Goal: Task Accomplishment & Management: Use online tool/utility

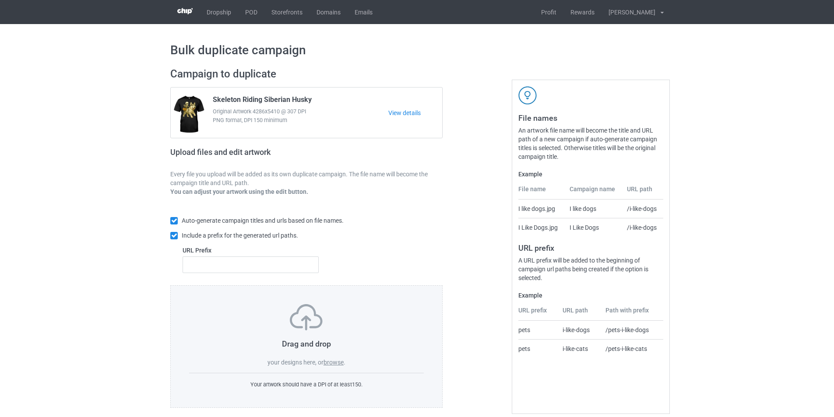
click at [341, 365] on label "browse" at bounding box center [333, 362] width 20 height 7
click at [0, 0] on input "browse" at bounding box center [0, 0] width 0 height 0
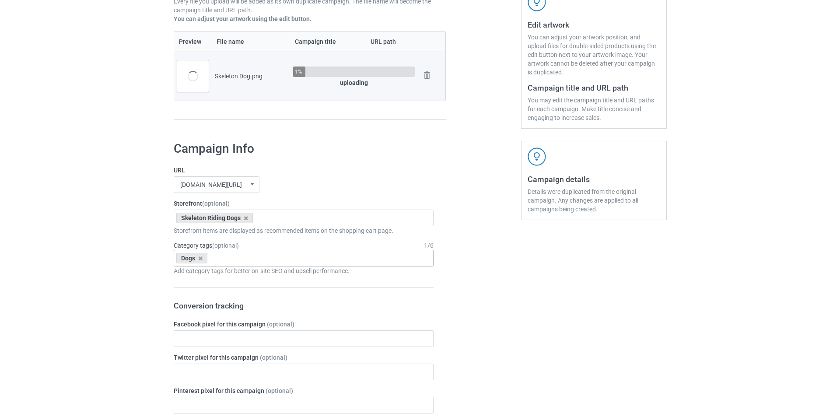
scroll to position [175, 0]
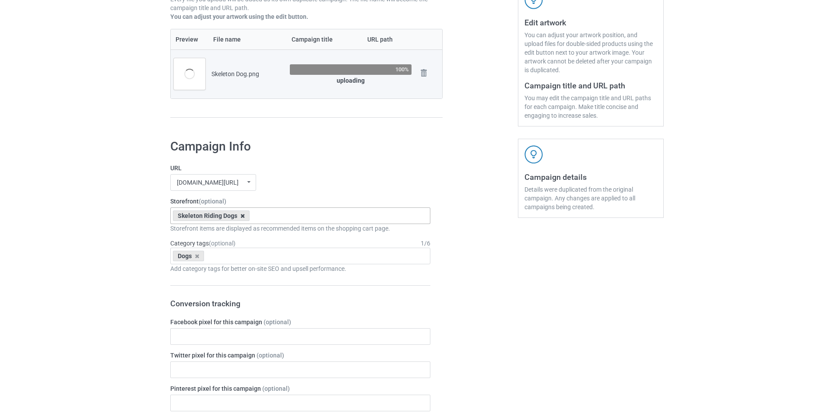
click at [243, 217] on icon at bounding box center [242, 216] width 4 height 6
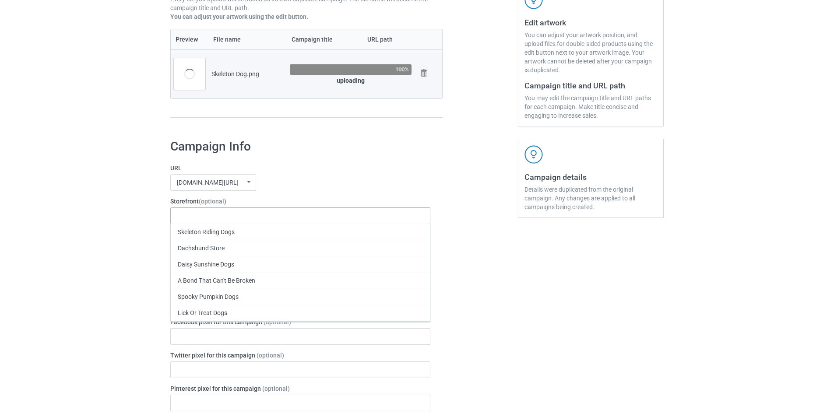
click at [254, 217] on div "Skeleton Riding Dogs Dachshund Store Daisy Sunshine Dogs A Bond That Can't Be B…" at bounding box center [300, 215] width 260 height 17
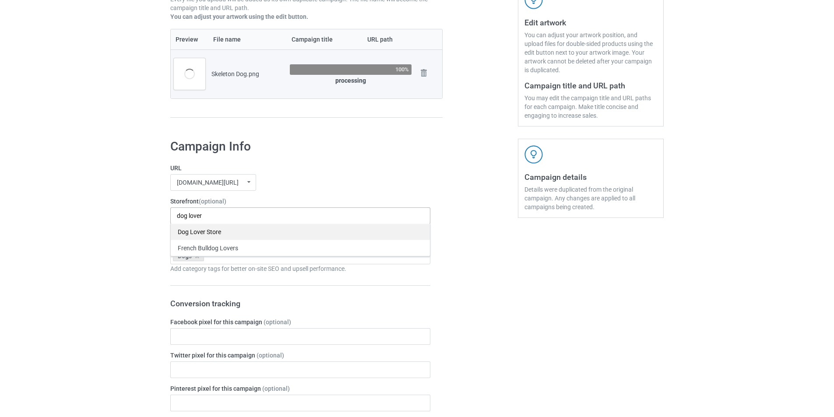
type input "dog lover"
click at [223, 234] on div "Dog Lover Store" at bounding box center [300, 232] width 259 height 16
click at [297, 189] on div "[DOMAIN_NAME][URL] undefined/ [DOMAIN_NAME][URL] undefined/ [DOMAIN_NAME][URL] …" at bounding box center [300, 182] width 260 height 17
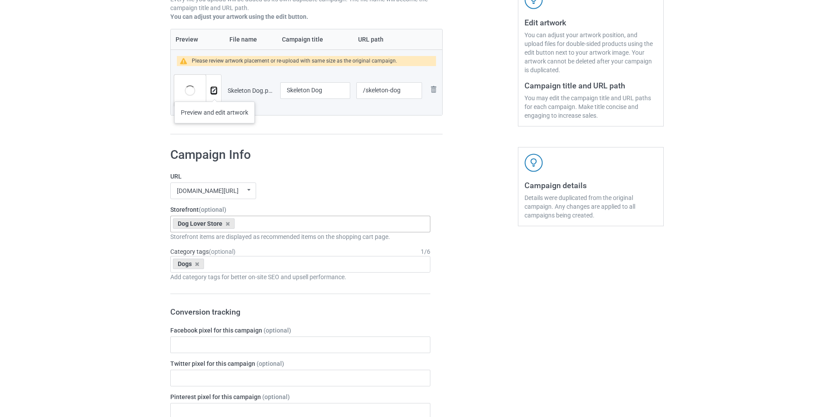
click at [213, 92] on img at bounding box center [214, 91] width 6 height 6
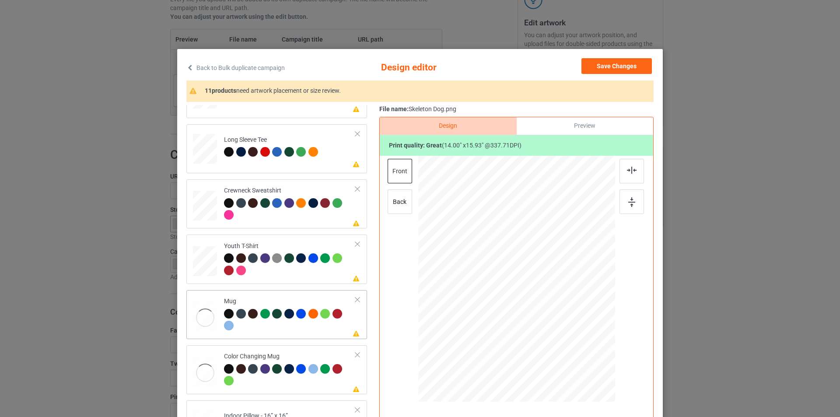
scroll to position [260, 0]
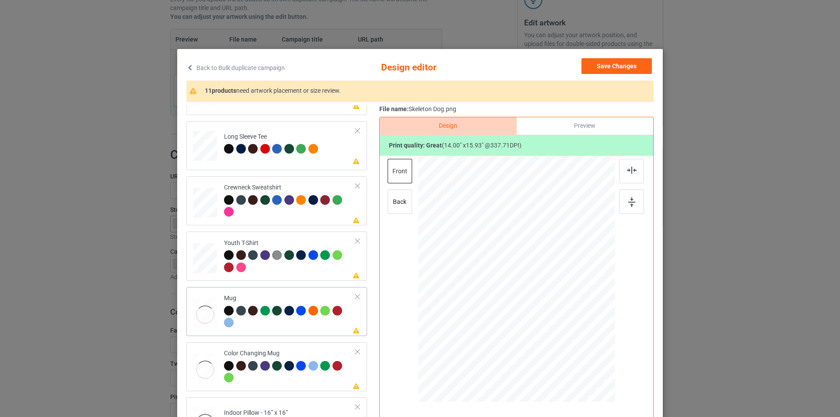
click at [290, 329] on div at bounding box center [290, 318] width 132 height 24
drag, startPoint x: 572, startPoint y: 346, endPoint x: 550, endPoint y: 298, distance: 52.3
click at [550, 298] on div at bounding box center [516, 279] width 197 height 82
drag, startPoint x: 538, startPoint y: 274, endPoint x: 562, endPoint y: 274, distance: 23.2
click at [562, 274] on div at bounding box center [571, 278] width 55 height 63
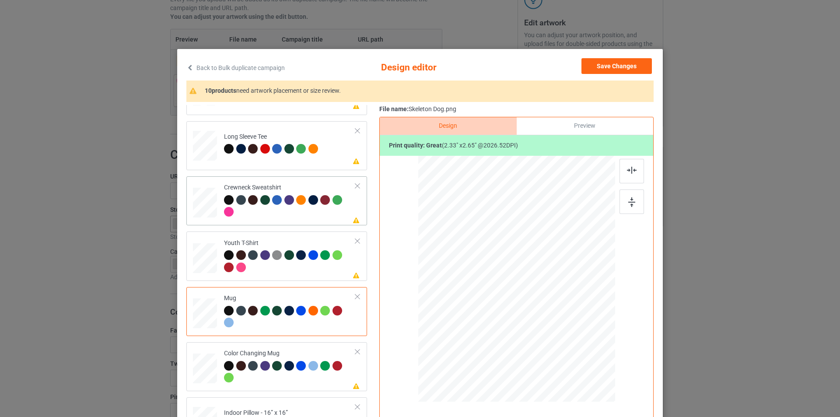
click at [280, 212] on div at bounding box center [290, 207] width 132 height 24
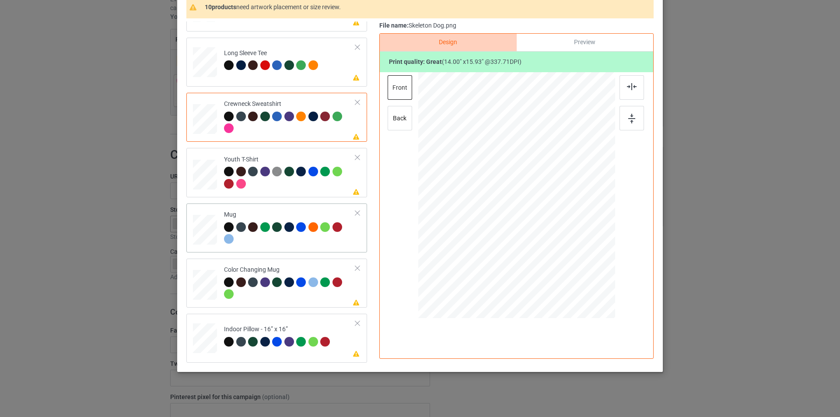
scroll to position [88, 0]
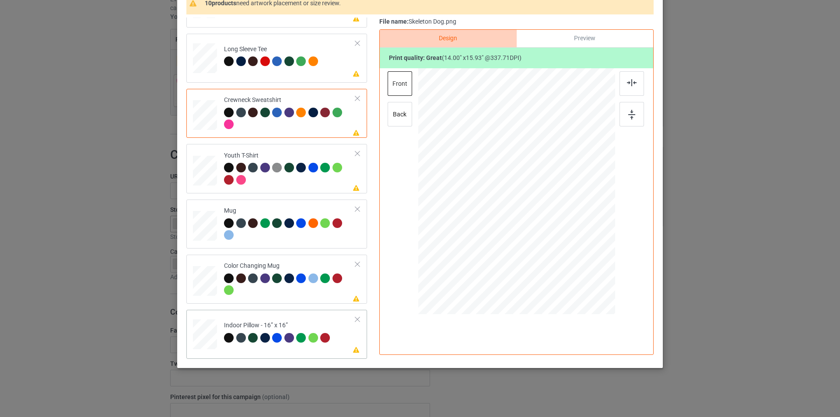
click at [323, 314] on td "Please review artwork placement Indoor Pillow - 16” x 16”" at bounding box center [289, 332] width 141 height 39
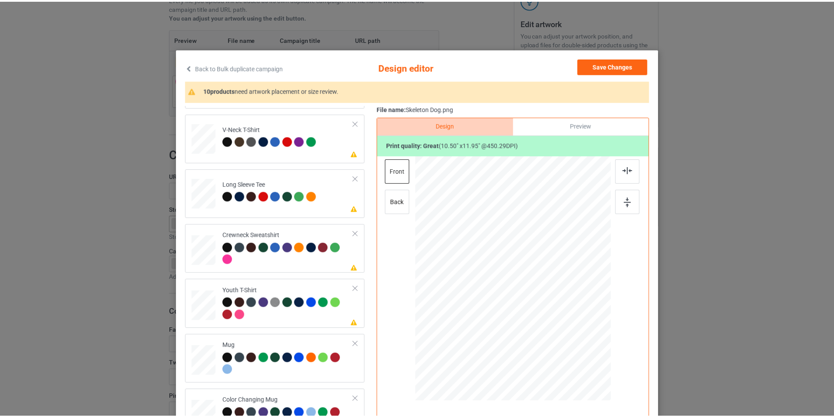
scroll to position [85, 0]
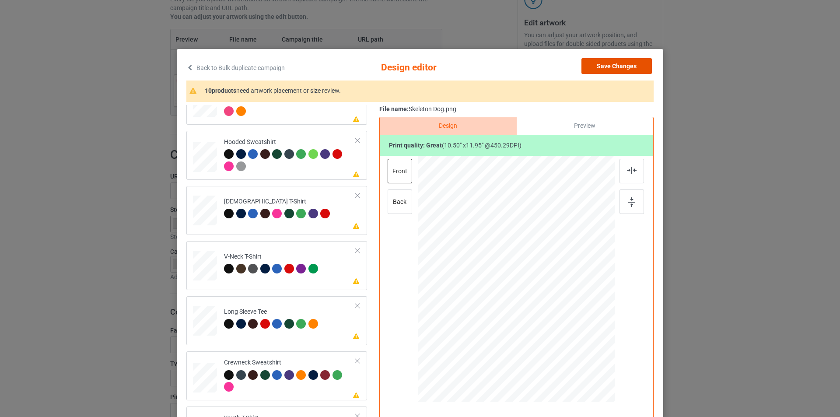
click at [614, 64] on button "Save Changes" at bounding box center [617, 66] width 70 height 16
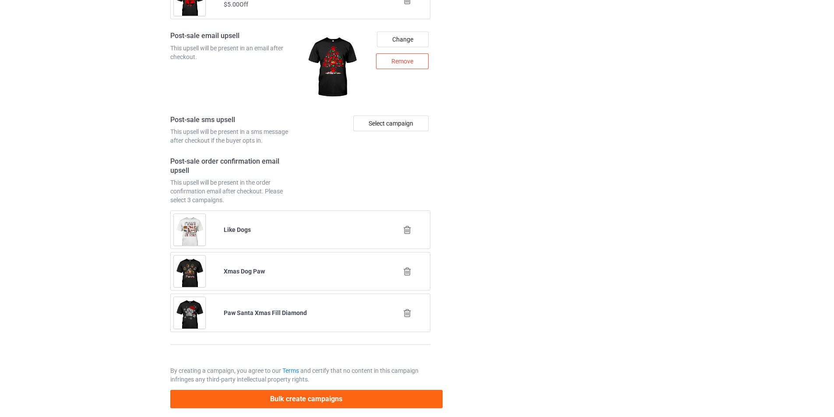
scroll to position [1182, 0]
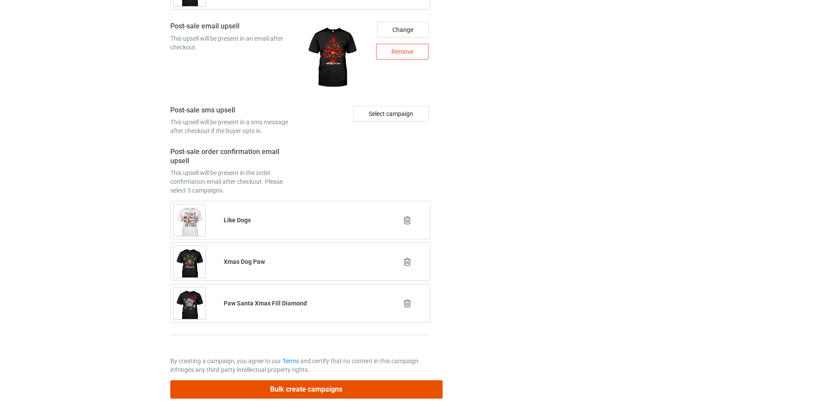
click at [407, 390] on button "Bulk create campaigns" at bounding box center [306, 389] width 272 height 18
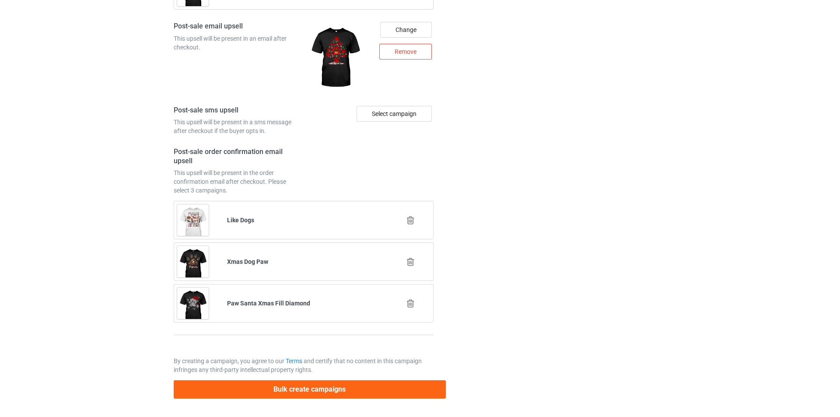
scroll to position [0, 0]
